Goal: Transaction & Acquisition: Purchase product/service

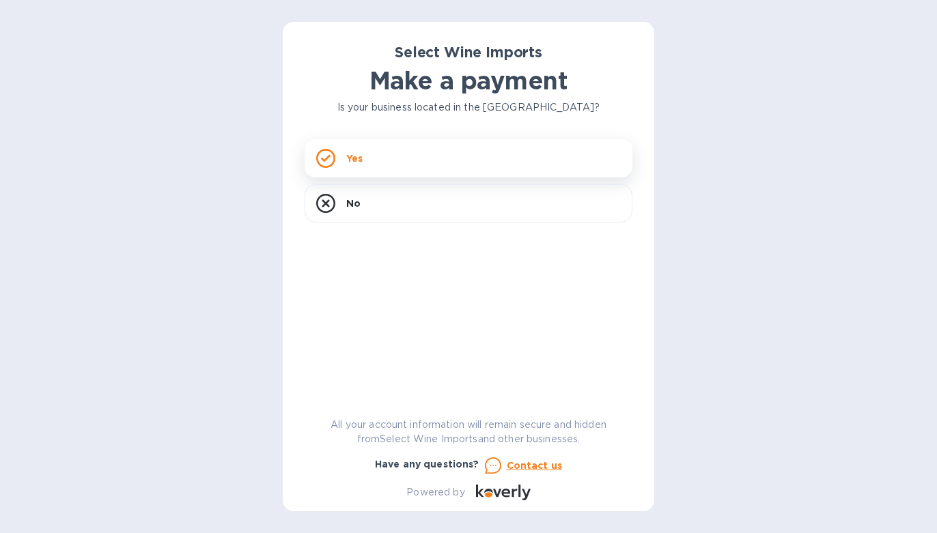
click at [470, 156] on div "Yes" at bounding box center [469, 158] width 328 height 38
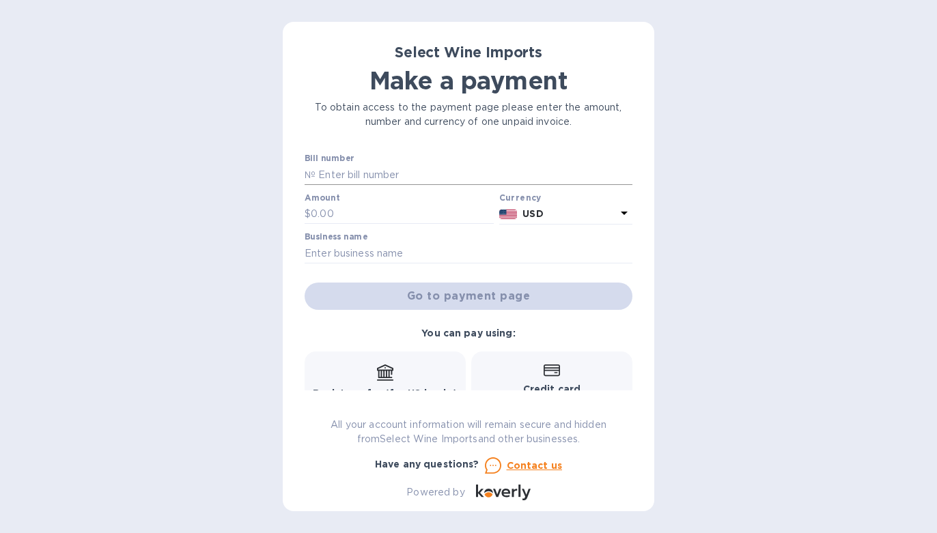
click at [359, 175] on input "text" at bounding box center [473, 175] width 317 height 20
type input "23586"
click at [382, 217] on input "text" at bounding box center [402, 214] width 183 height 20
type input "930"
click at [416, 251] on input "text" at bounding box center [469, 253] width 328 height 20
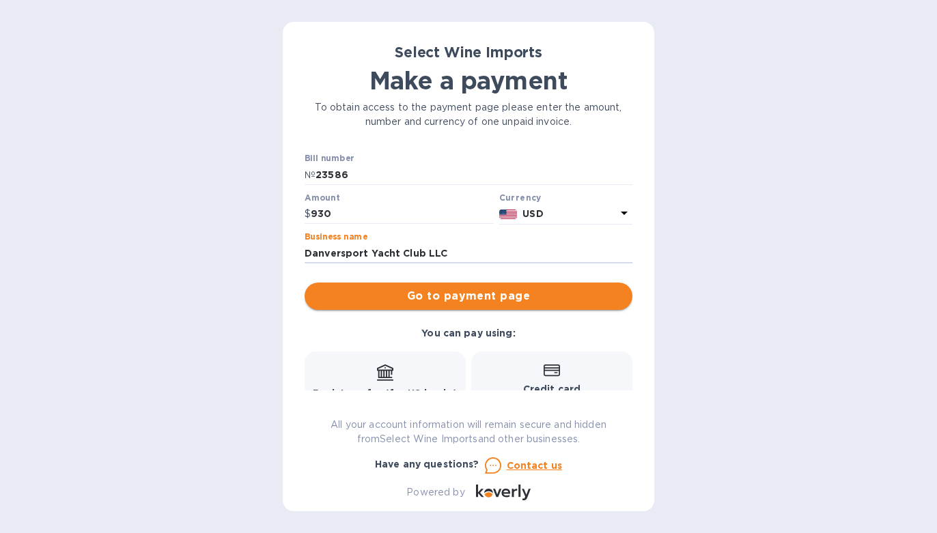
scroll to position [68, 0]
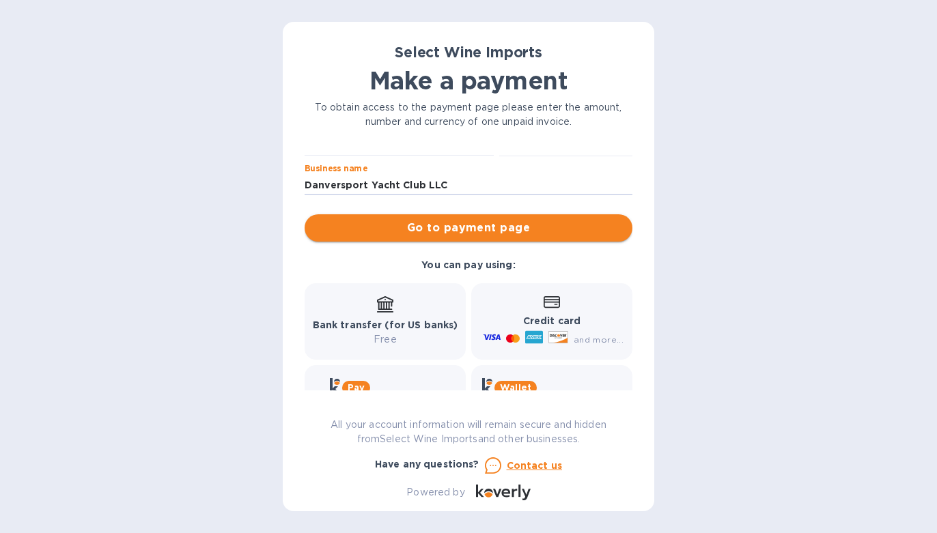
type input "Danversport Yacht Club LLC"
click at [447, 234] on span "Go to payment page" at bounding box center [468, 228] width 306 height 16
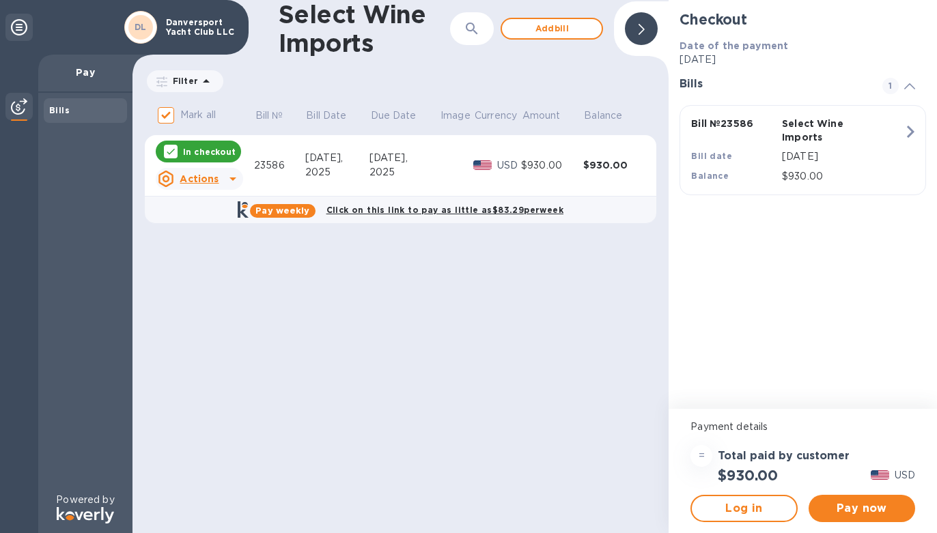
click at [850, 122] on p "Select Wine Imports" at bounding box center [824, 130] width 85 height 27
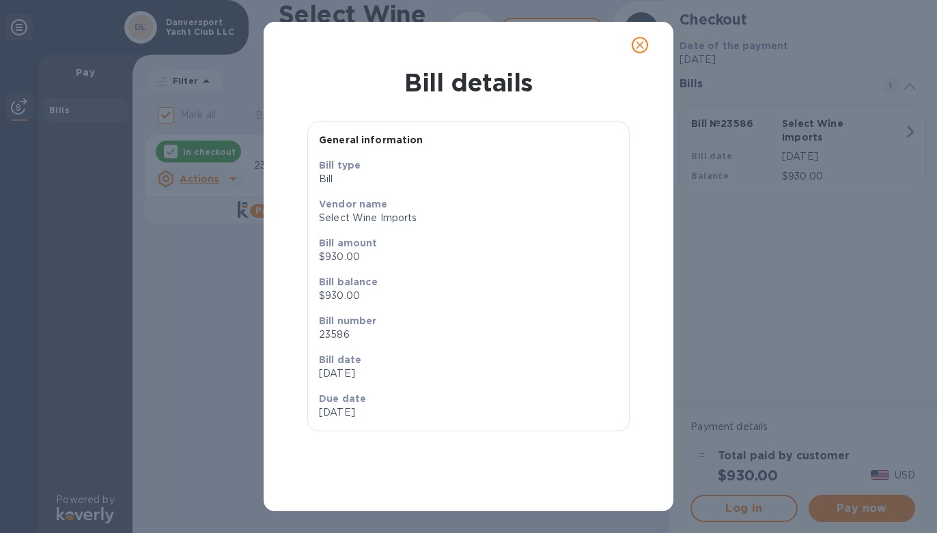
click at [637, 45] on icon "close" at bounding box center [640, 45] width 14 height 14
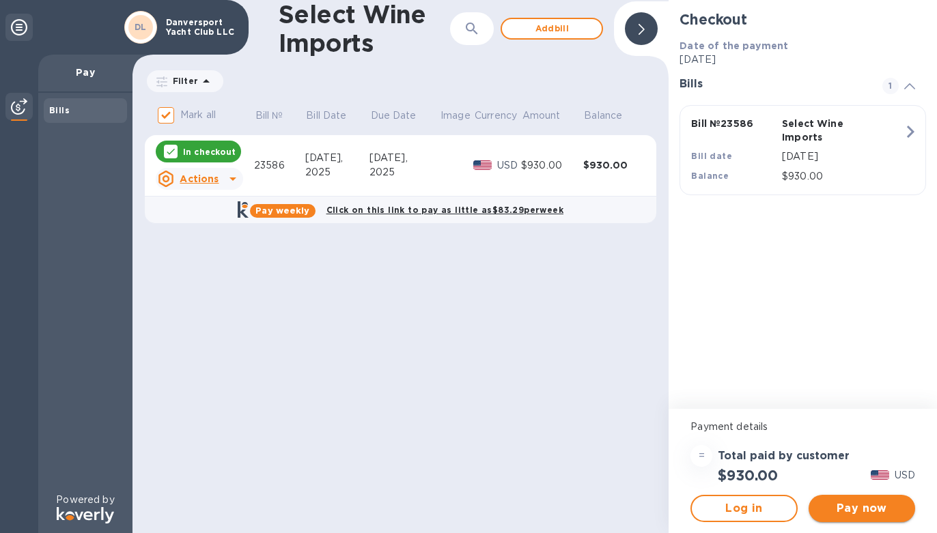
click at [837, 509] on span "Pay now" at bounding box center [861, 509] width 85 height 16
click at [765, 509] on span "Log in" at bounding box center [744, 509] width 82 height 16
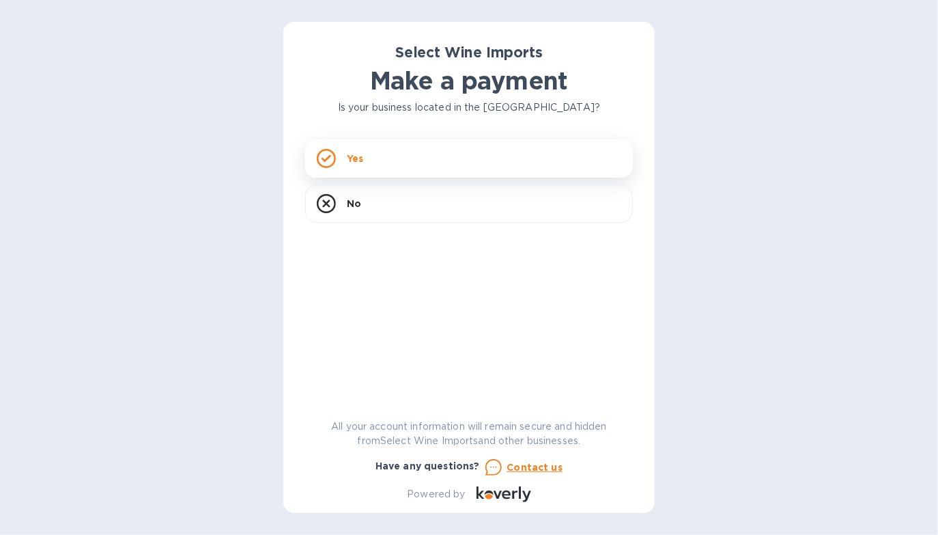
click at [378, 158] on div "Yes" at bounding box center [469, 158] width 328 height 38
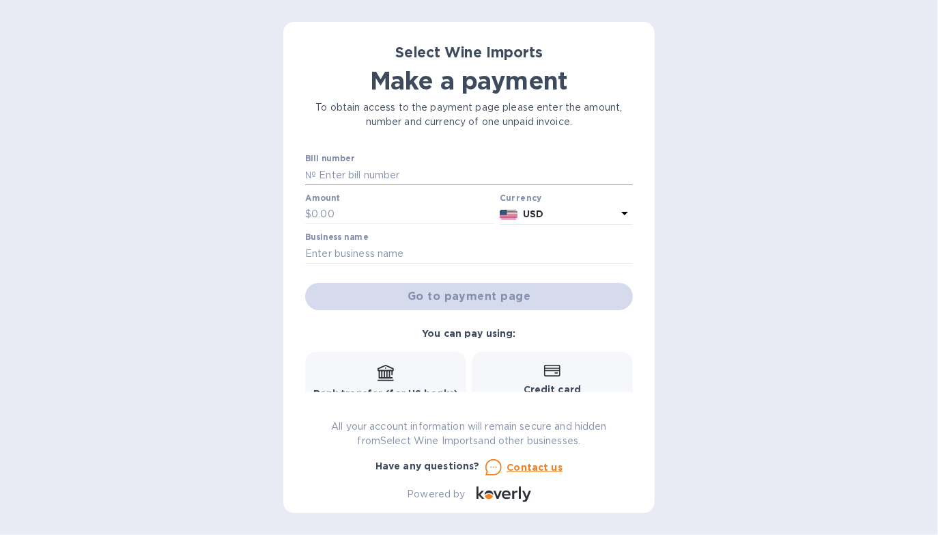
click at [382, 176] on input "text" at bounding box center [474, 175] width 317 height 20
type input "23586"
type input "930"
type input "Danversport Yacht Club LLC"
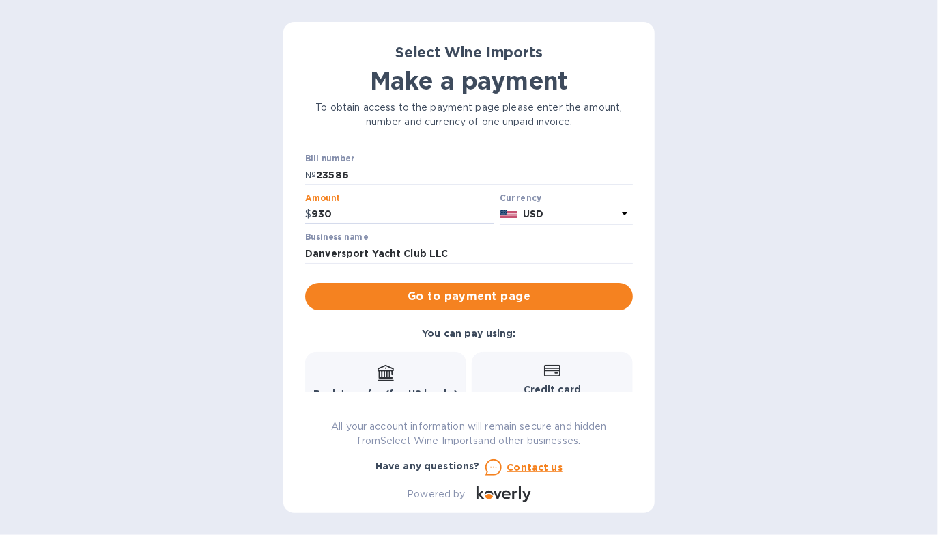
click at [402, 299] on span "Go to payment page" at bounding box center [469, 296] width 306 height 16
